Goal: Task Accomplishment & Management: Use online tool/utility

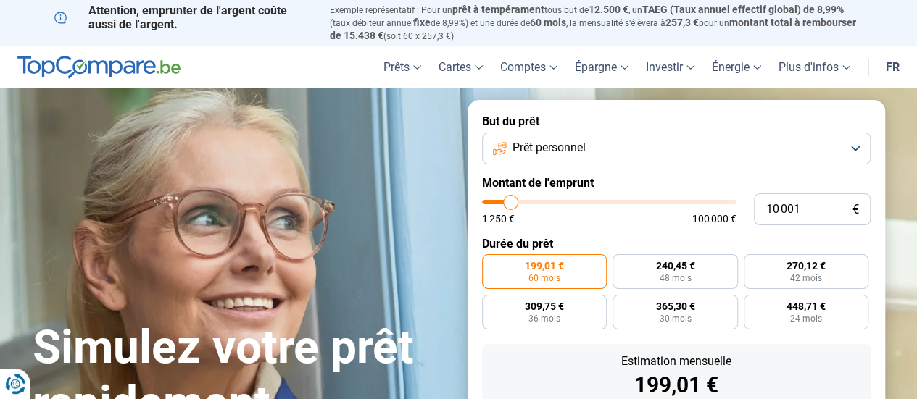
type input "48 500"
type input "48500"
click at [603, 204] on input "range" at bounding box center [609, 202] width 254 height 4
radio input "false"
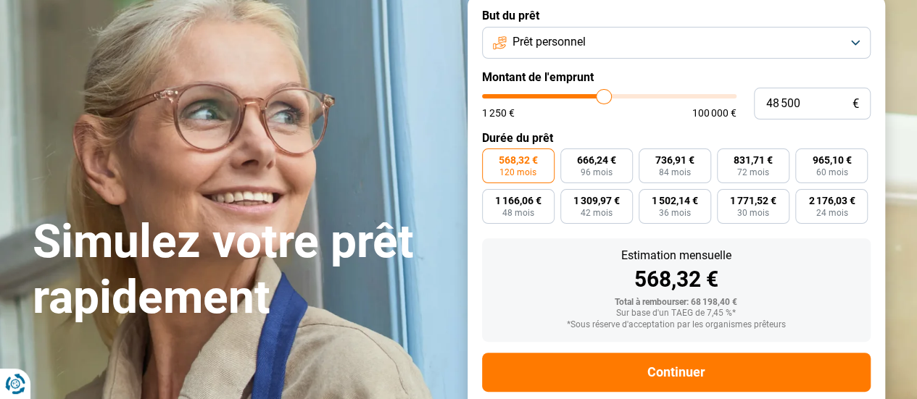
scroll to position [136, 0]
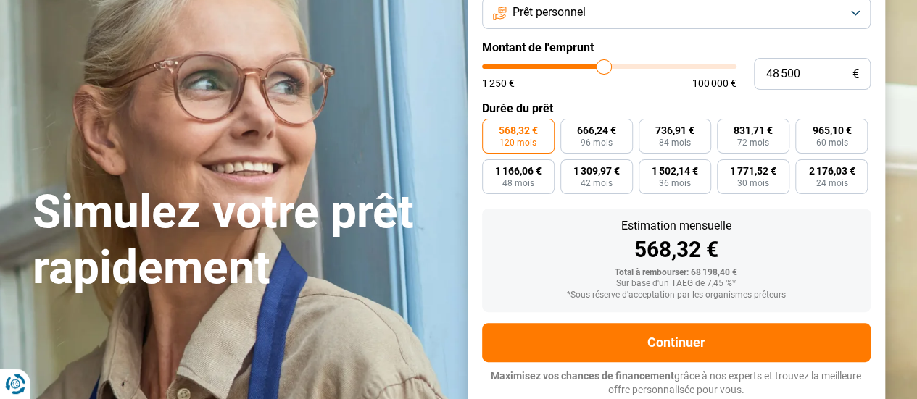
type input "12 000"
type input "12000"
click at [515, 69] on input "range" at bounding box center [609, 67] width 254 height 4
radio input "true"
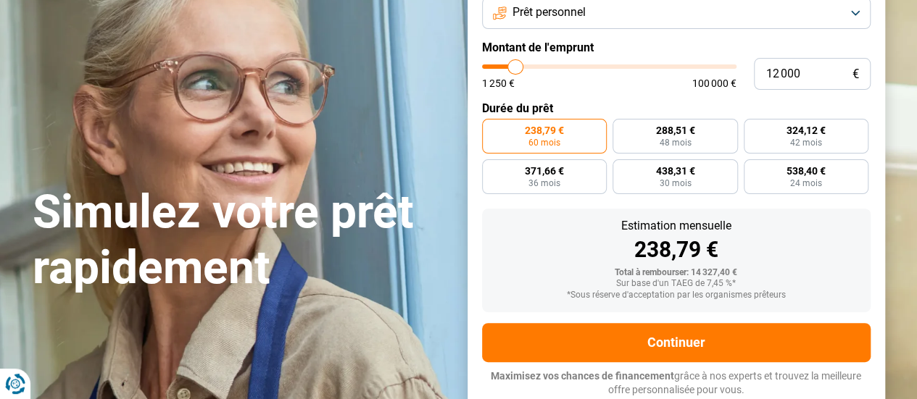
type input "7 750"
type input "7750"
click at [505, 65] on input "range" at bounding box center [609, 67] width 254 height 4
radio input "true"
type input "12 000"
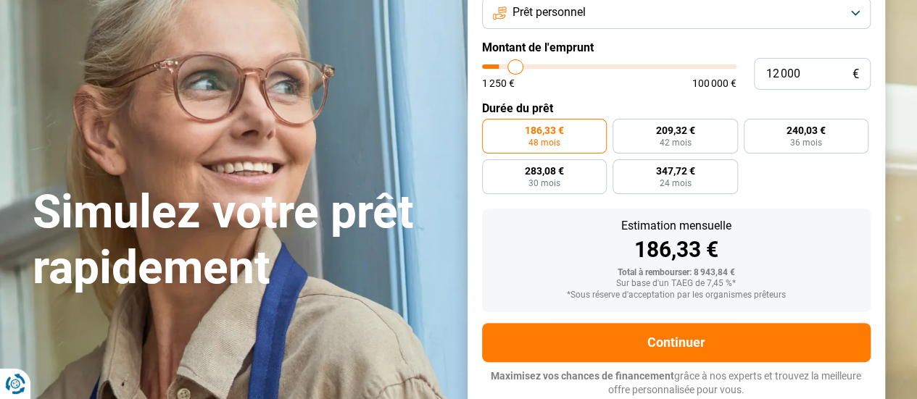
type input "12000"
click at [515, 67] on input "range" at bounding box center [609, 67] width 254 height 4
radio input "false"
click at [508, 67] on input "range" at bounding box center [609, 67] width 254 height 4
type input "7 250"
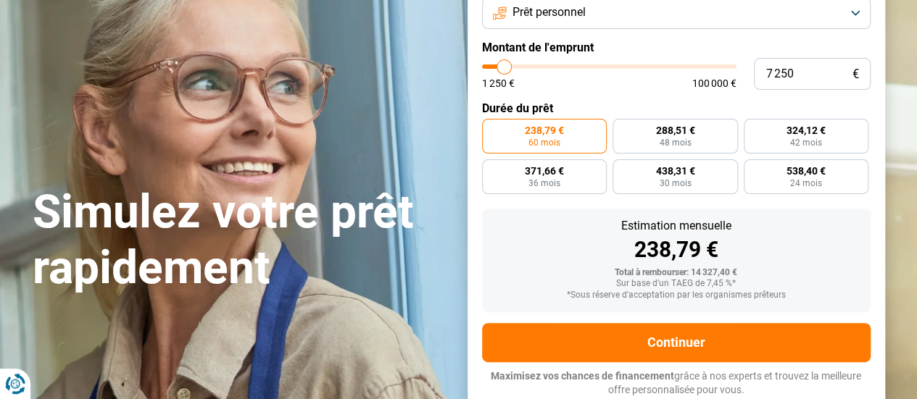
type input "7250"
click at [504, 67] on input "range" at bounding box center [609, 67] width 254 height 4
radio input "true"
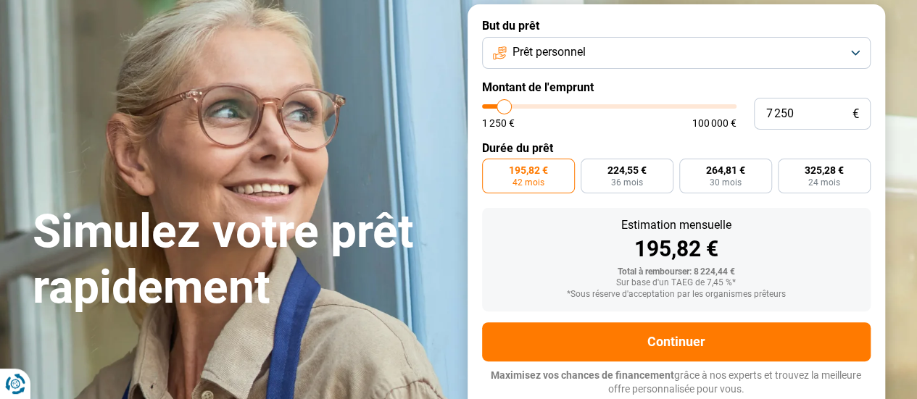
scroll to position [95, 0]
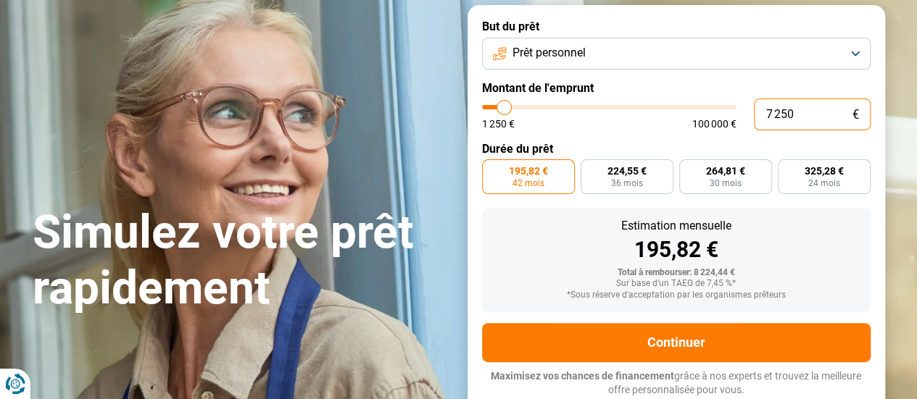
click at [815, 127] on input "7 250" at bounding box center [812, 115] width 117 height 32
type input "725"
type input "1250"
type input "72"
type input "1250"
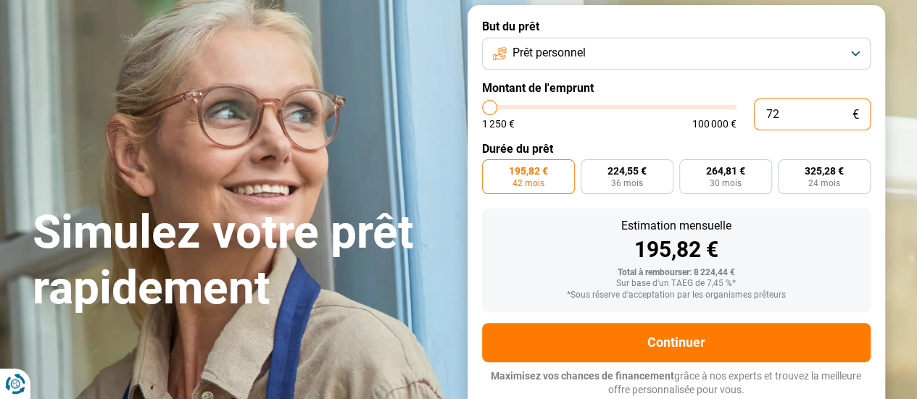
type input "7"
type input "1250"
type input "0"
type input "1250"
type input "1 250"
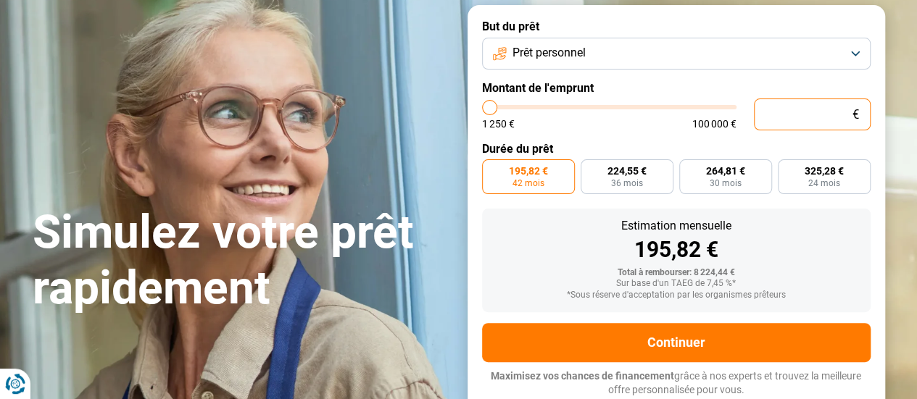
type input "1250"
radio input "true"
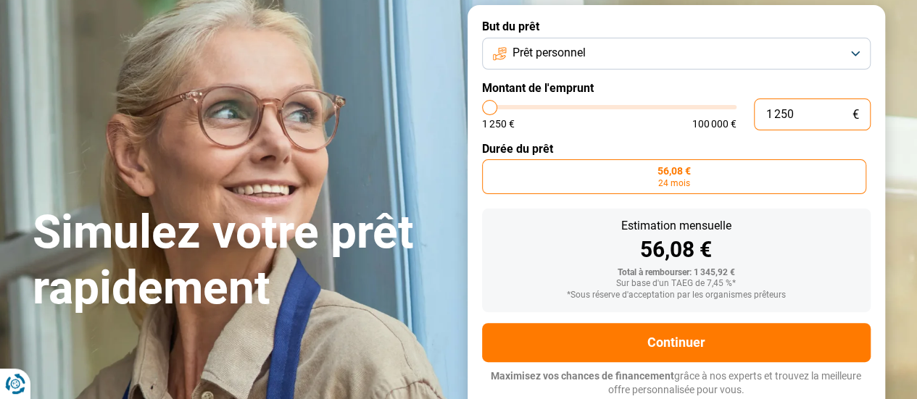
type input "125"
type input "1250"
type input "1 259"
type input "1250"
type input "12 590"
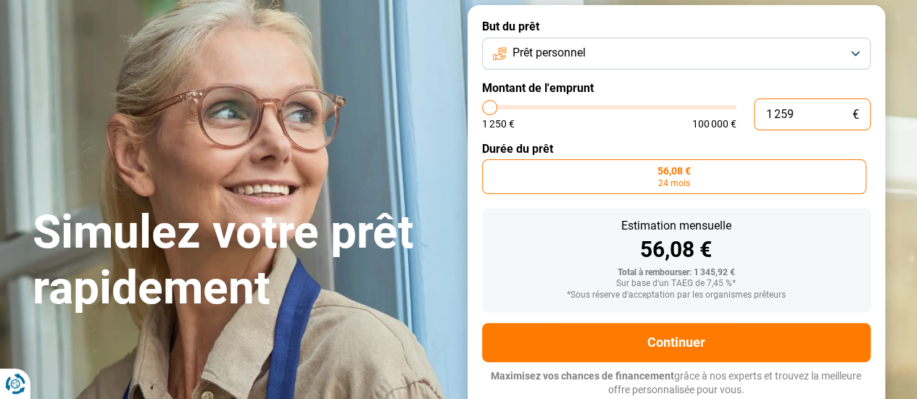
type input "12500"
type input "125 900"
type input "100000"
type input "12 590"
type input "12500"
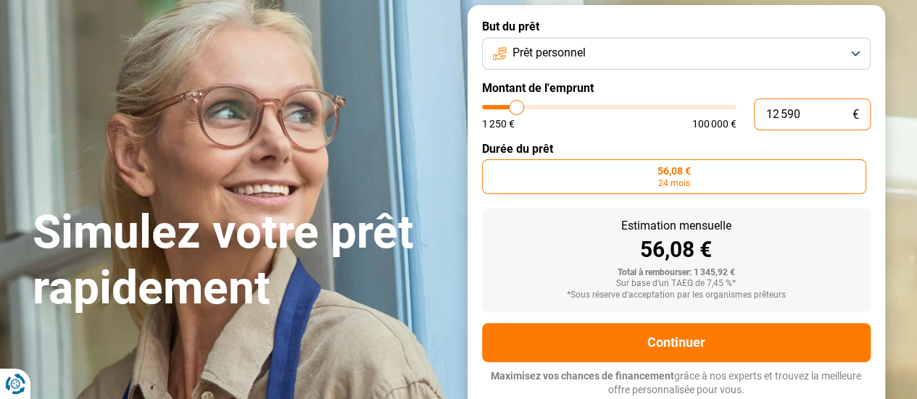
type input "1 259"
type input "1250"
type input "125"
type input "1250"
type input "12"
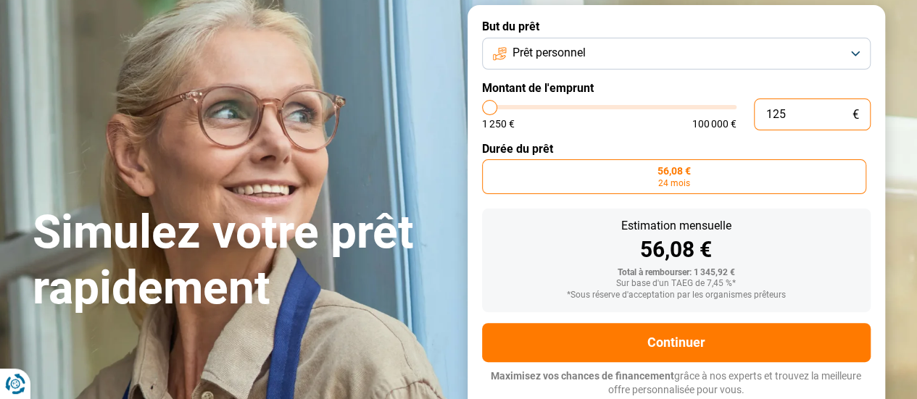
type input "1250"
type input "1"
type input "1250"
type input "0"
type input "1250"
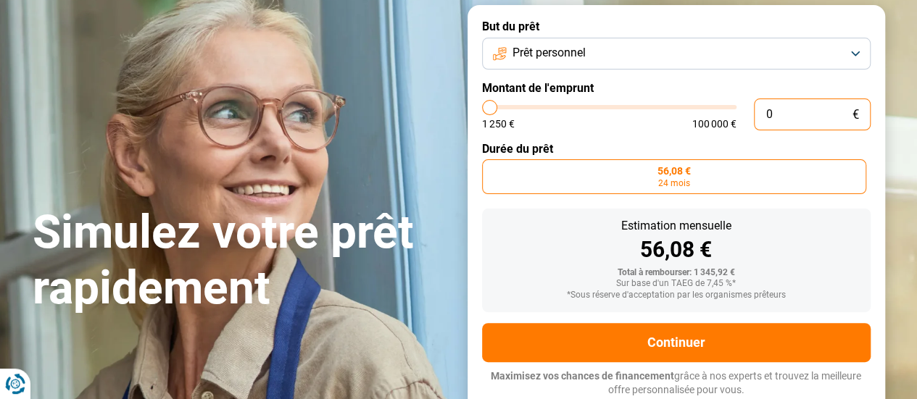
type input "1 250"
type input "1250"
type input "12 509"
type input "12500"
type input "125 090"
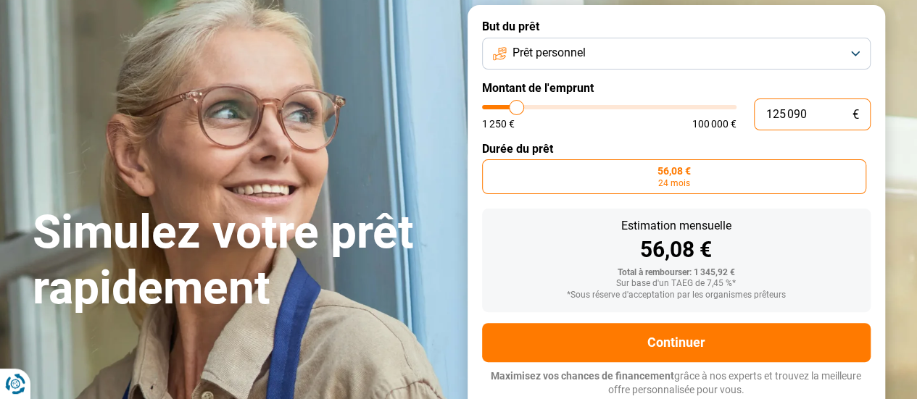
type input "100000"
type input "12 509"
type input "12500"
type input "1 250"
type input "1250"
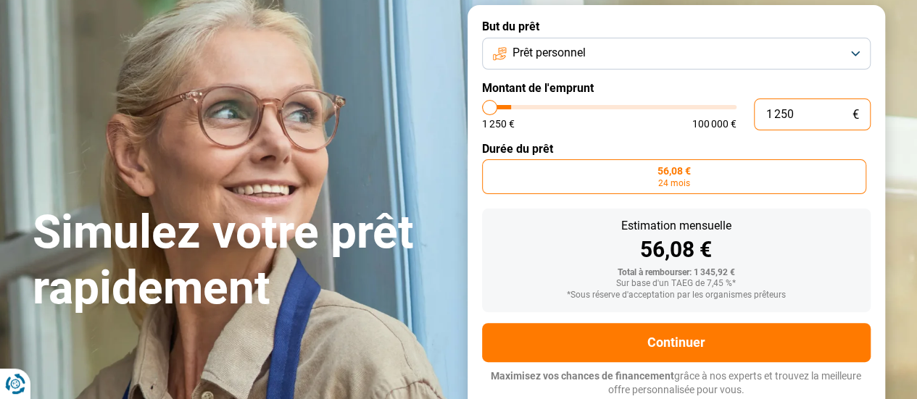
type input "125"
type input "1250"
type input "12"
type input "1250"
type input "1"
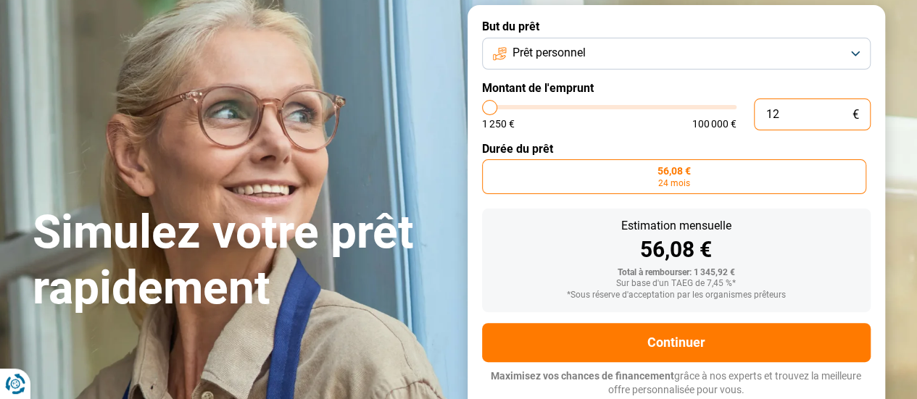
type input "1250"
type input "0"
type input "1250"
type input "1 250"
type input "1250"
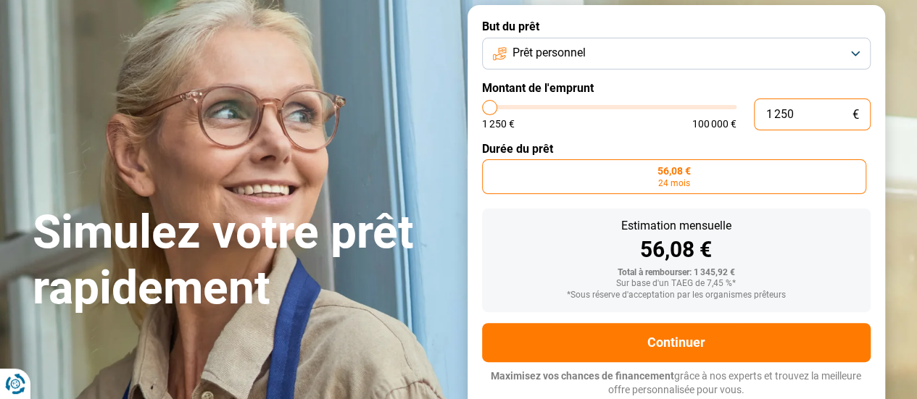
type input "125"
type input "1250"
type input "12"
type input "1250"
type input "1"
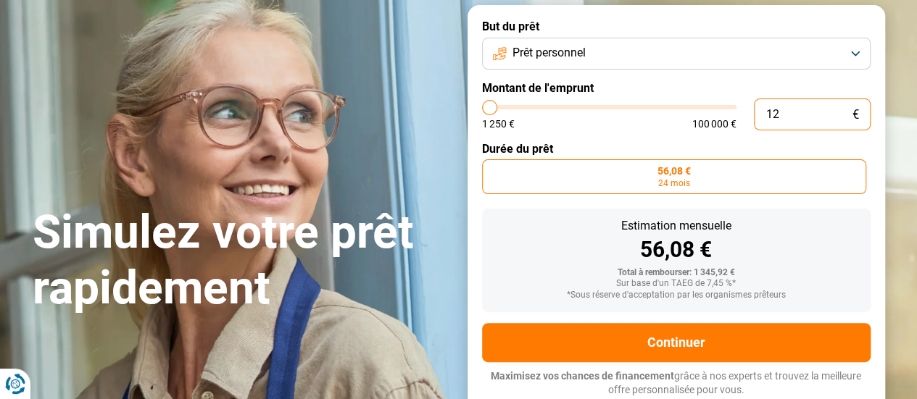
type input "1250"
type input "0"
type input "1250"
type input "1 250"
type input "1250"
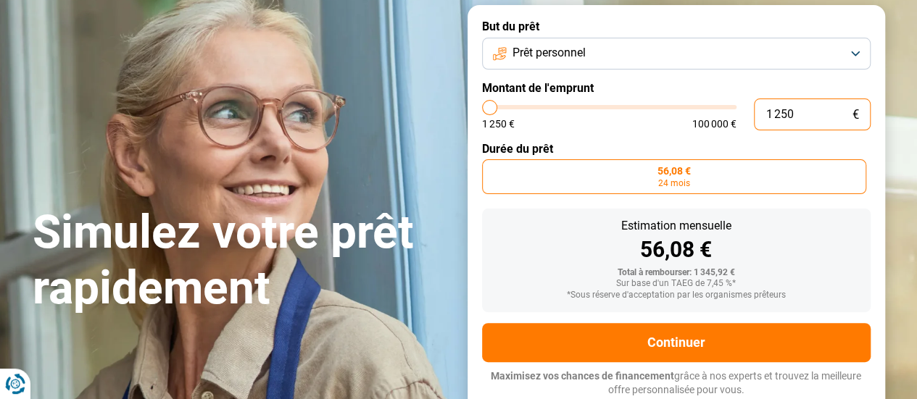
type input "12 509"
type input "12500"
radio input "false"
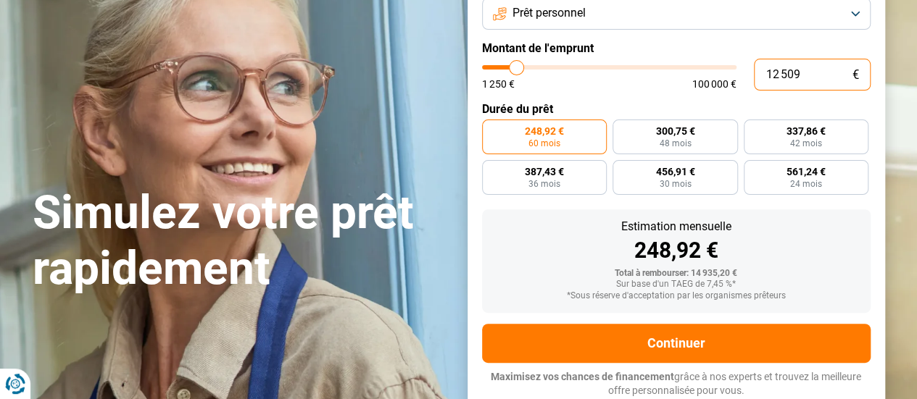
scroll to position [136, 0]
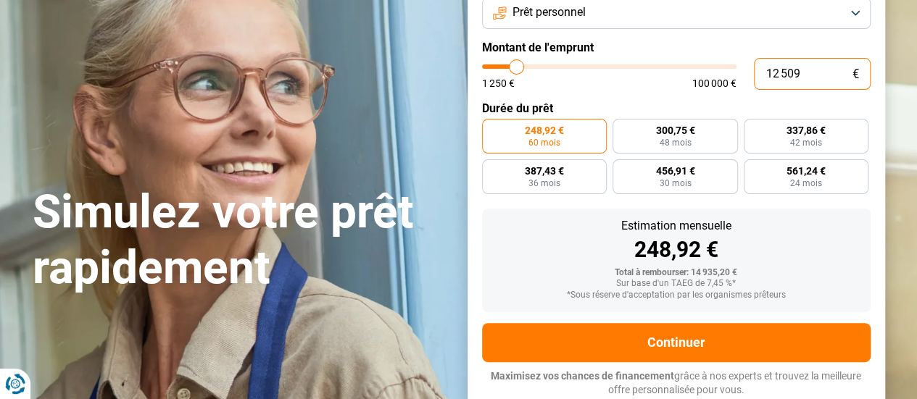
type input "1 250"
type input "1250"
radio input "true"
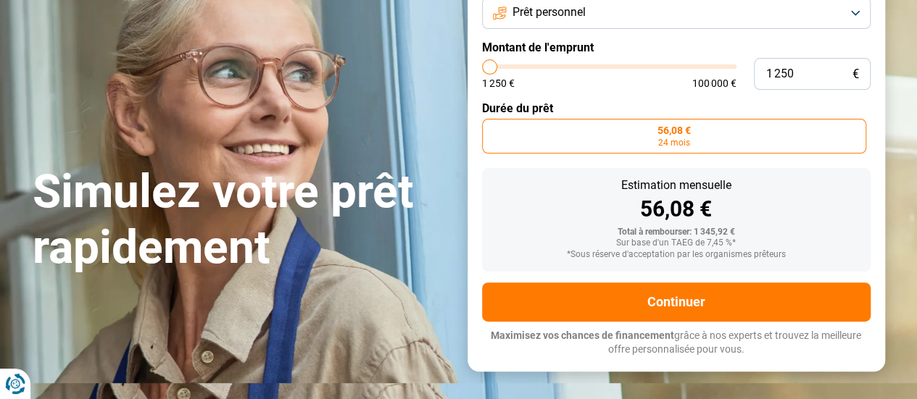
type input "1250"
click at [486, 69] on input "range" at bounding box center [609, 67] width 254 height 4
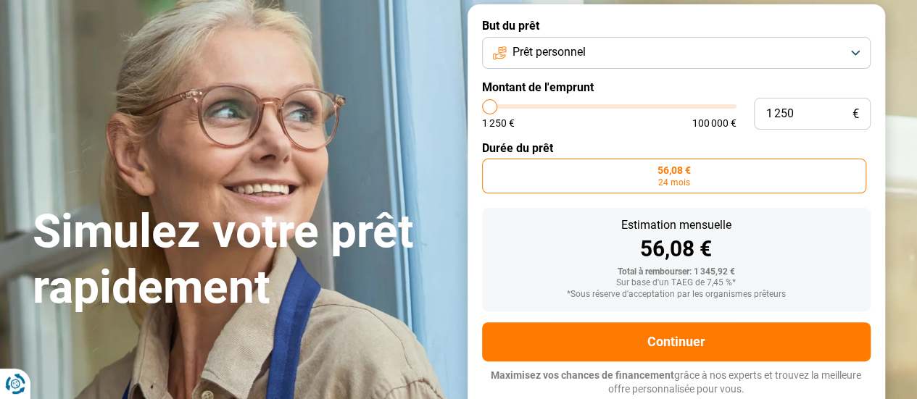
scroll to position [95, 0]
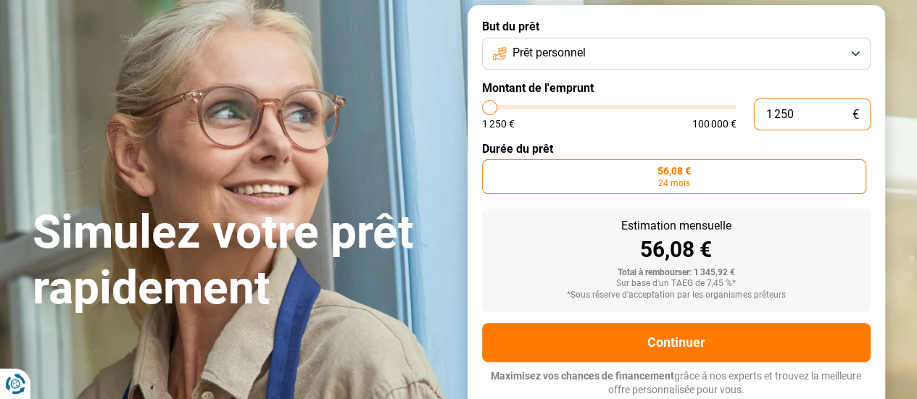
click at [795, 107] on input "1 250" at bounding box center [812, 115] width 117 height 32
type input "125"
type input "1250"
type input "12"
type input "1250"
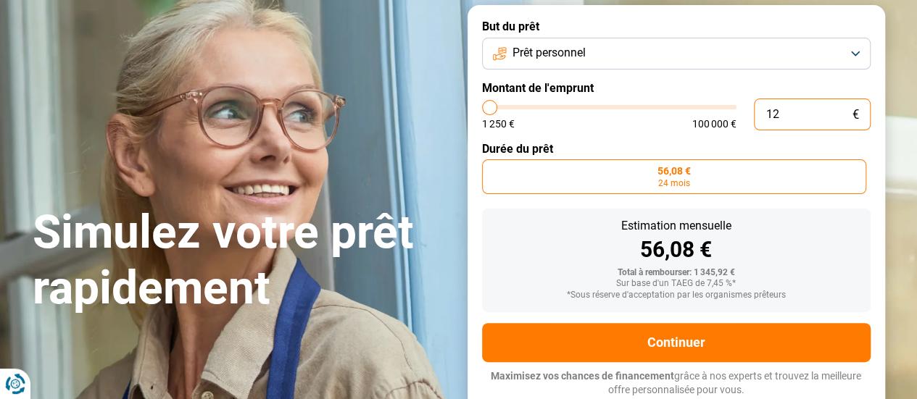
type input "1"
type input "1250"
type input "0"
type input "1250"
type input "9"
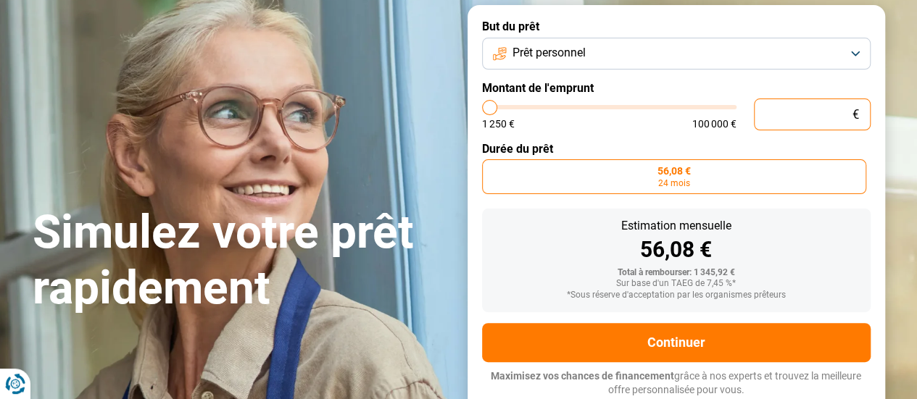
type input "1250"
type input "90"
type input "1250"
type input "900"
type input "1250"
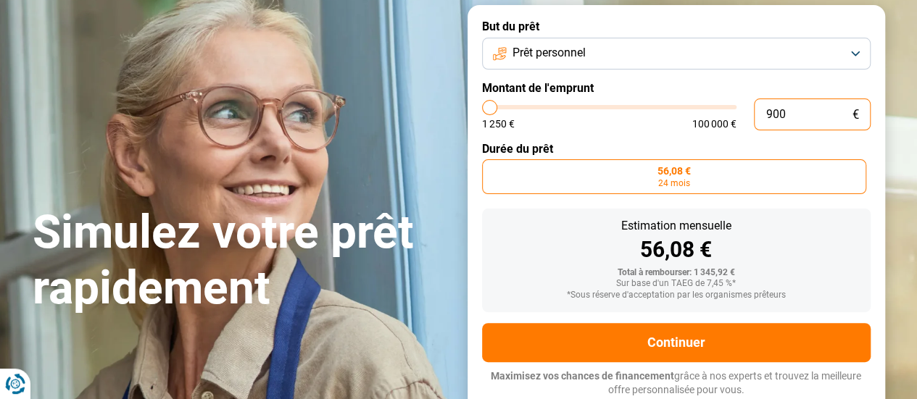
type input "9 000"
type input "9000"
radio input "false"
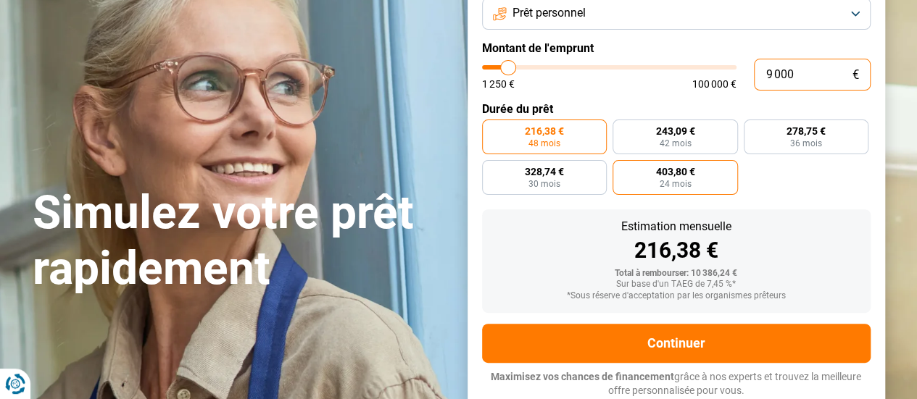
scroll to position [136, 0]
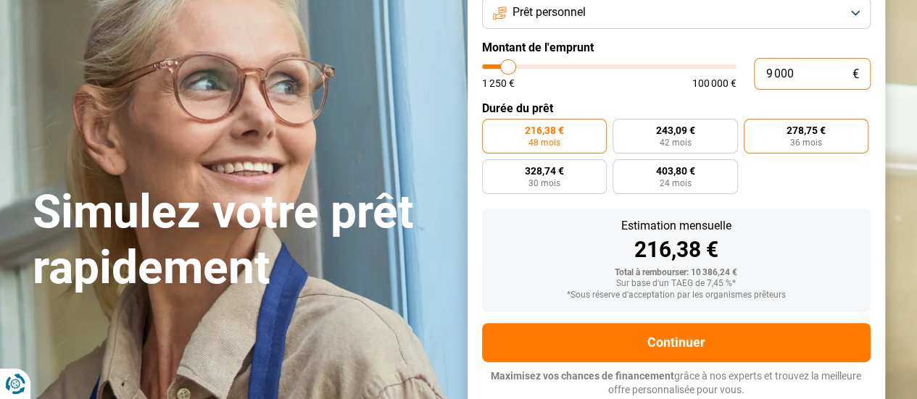
type input "9 000"
click at [803, 138] on span "36 mois" at bounding box center [806, 142] width 32 height 9
click at [753, 128] on input "278,75 € 36 mois" at bounding box center [748, 123] width 9 height 9
radio input "true"
